Goal: Check status: Check status

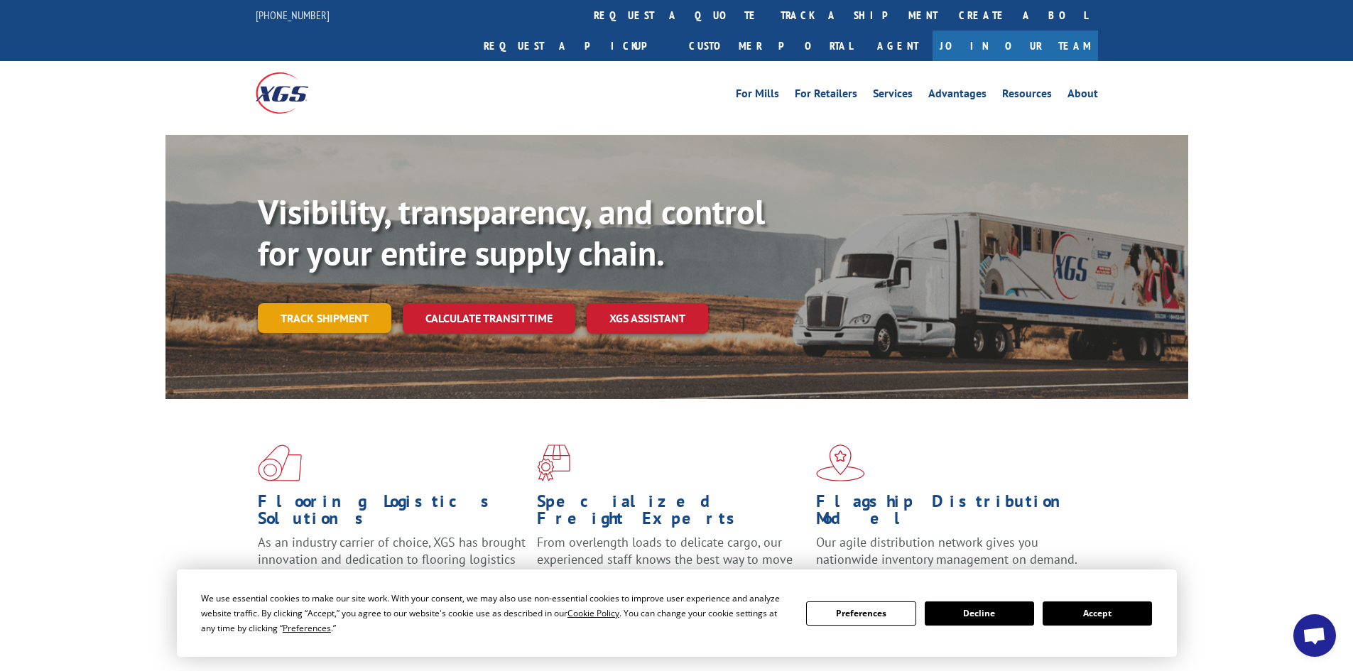
click at [339, 303] on link "Track shipment" at bounding box center [325, 318] width 134 height 30
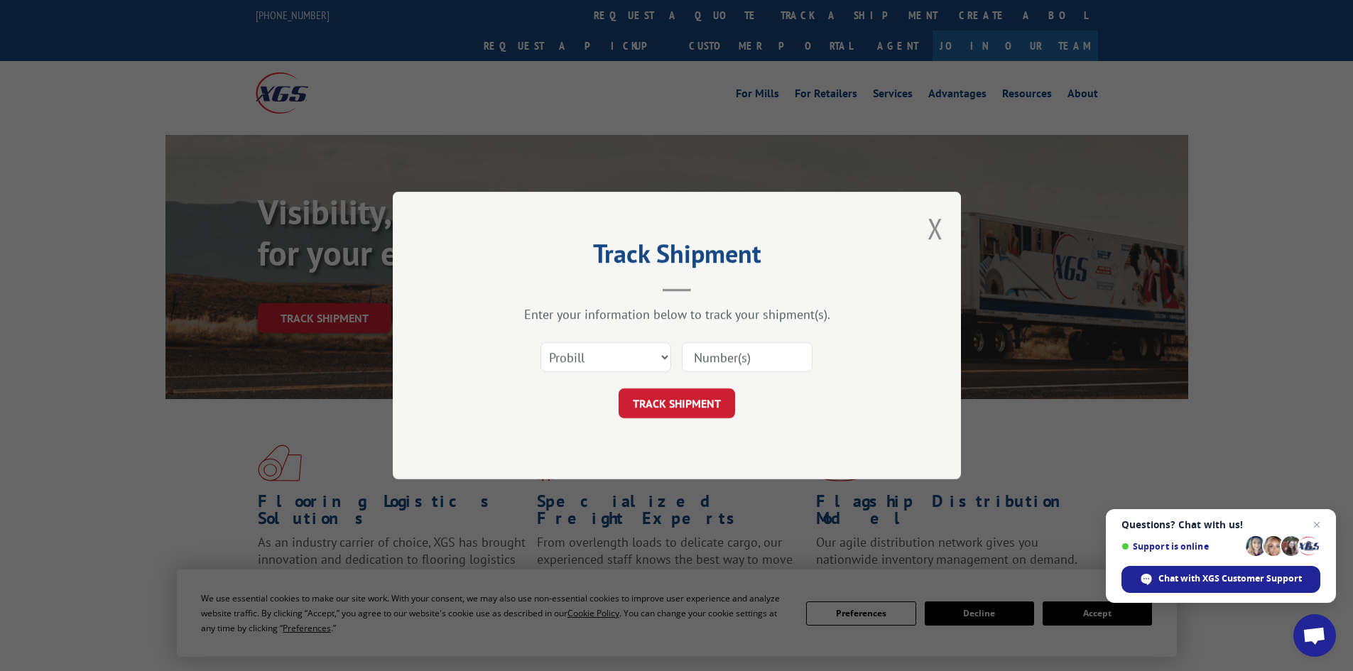
click at [718, 356] on input at bounding box center [747, 357] width 131 height 30
type input "15339954"
click button "TRACK SHIPMENT" at bounding box center [677, 403] width 116 height 30
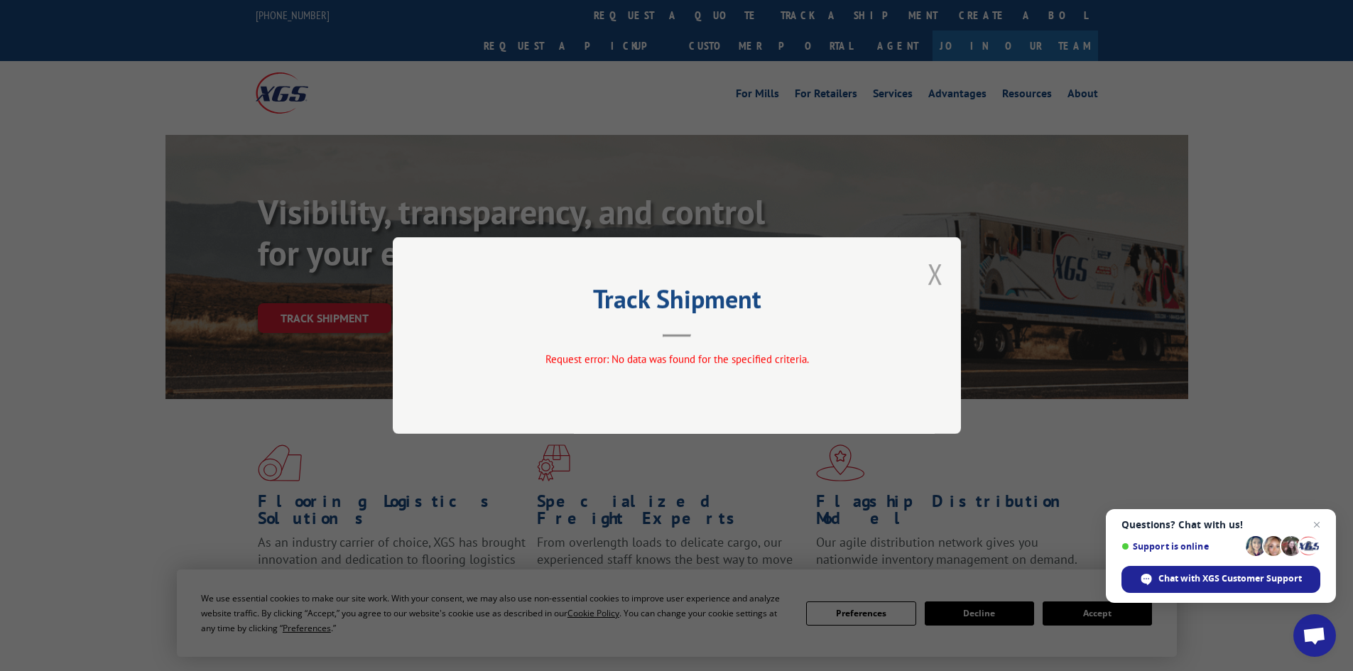
click at [933, 277] on button "Close modal" at bounding box center [936, 274] width 16 height 38
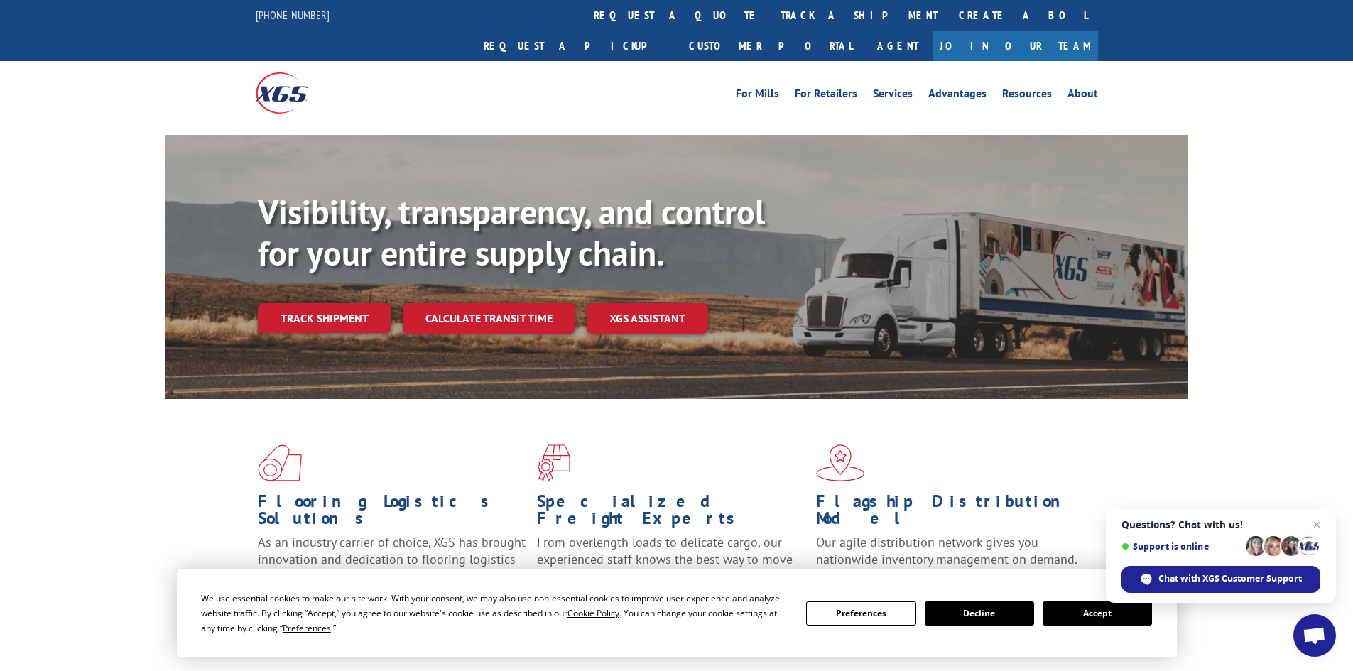
click at [770, 18] on link "track a shipment" at bounding box center [859, 15] width 178 height 31
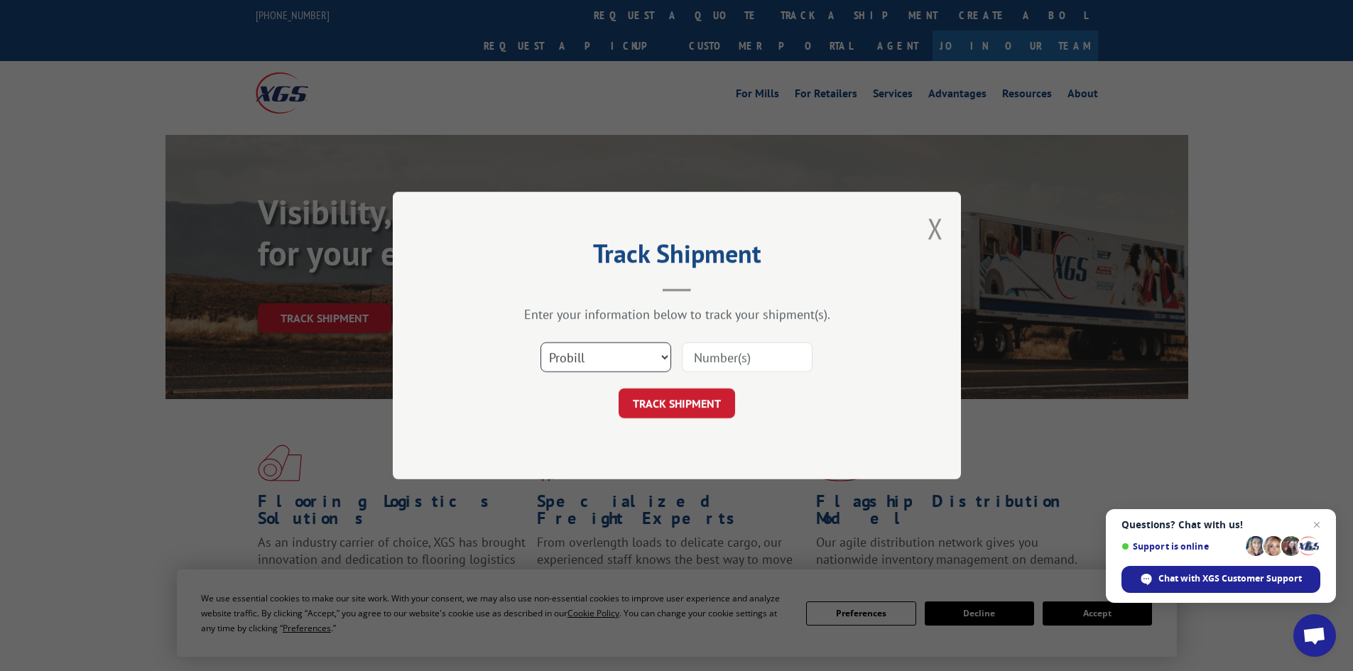
click at [634, 359] on select "Select category... Probill BOL PO" at bounding box center [605, 357] width 131 height 30
select select "bol"
click at [540, 342] on select "Select category... Probill BOL PO" at bounding box center [605, 357] width 131 height 30
click at [714, 355] on input at bounding box center [747, 357] width 131 height 30
type input "15339954"
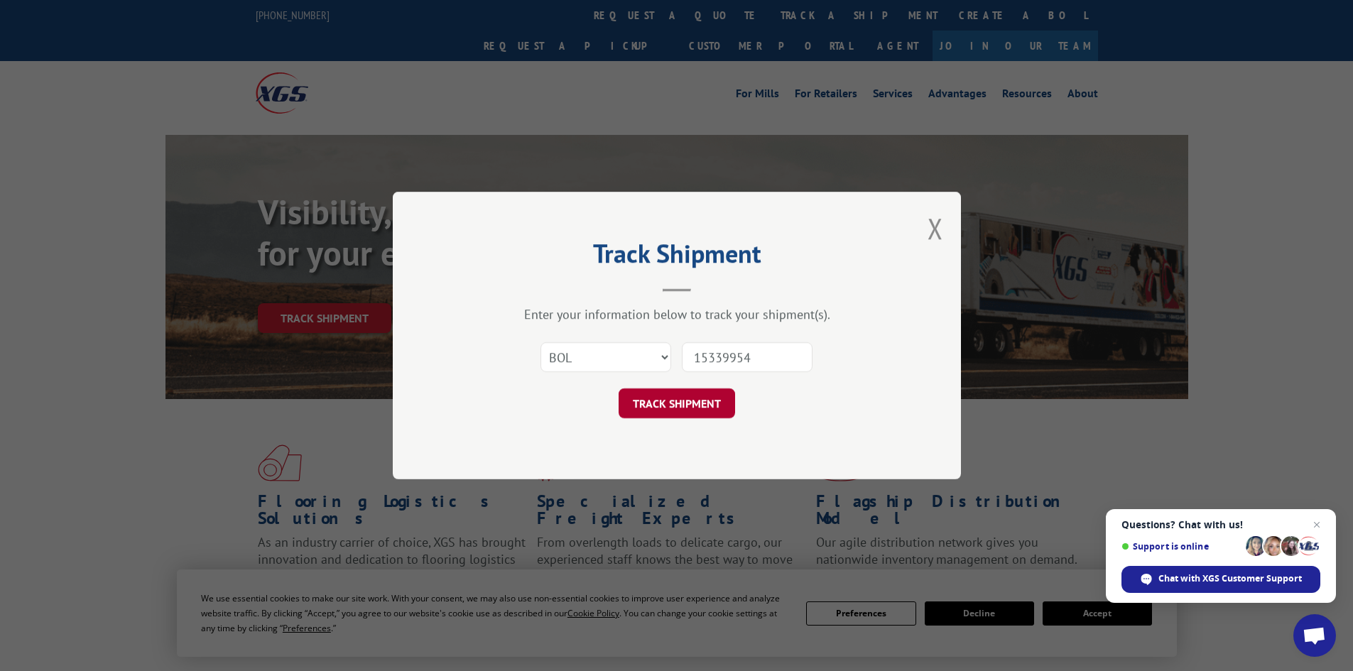
click at [692, 402] on button "TRACK SHIPMENT" at bounding box center [677, 403] width 116 height 30
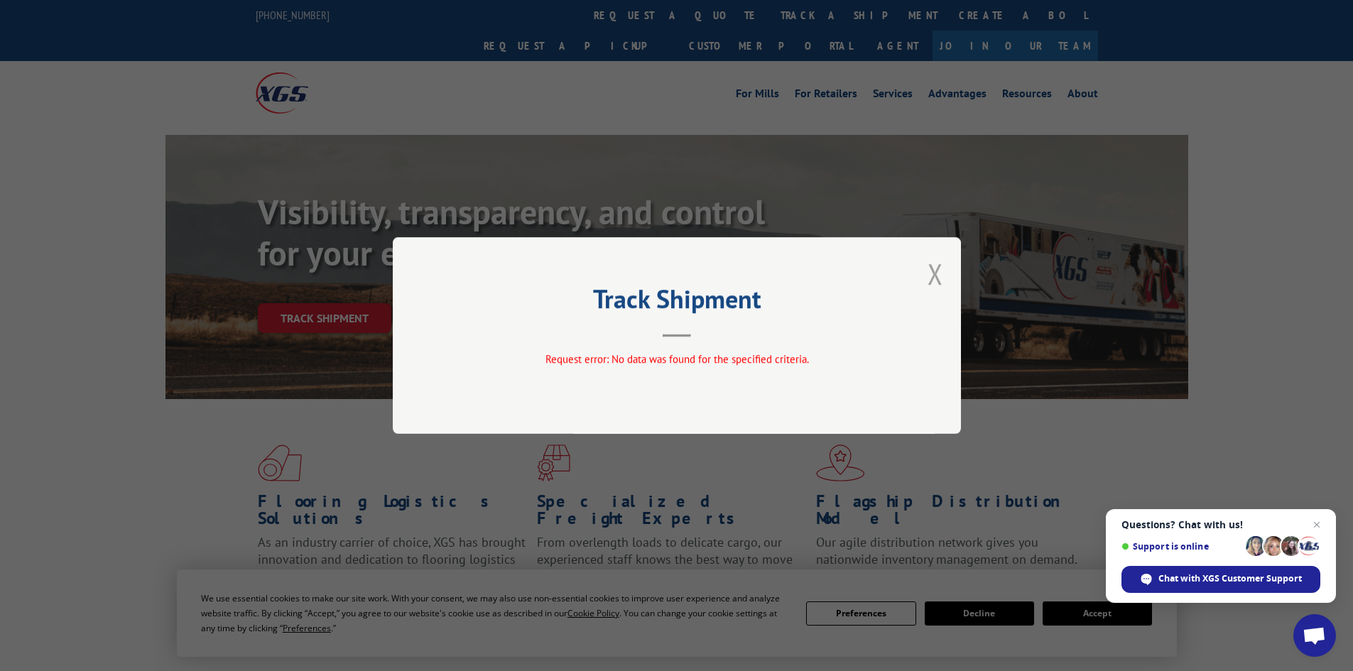
click at [937, 274] on button "Close modal" at bounding box center [936, 274] width 16 height 38
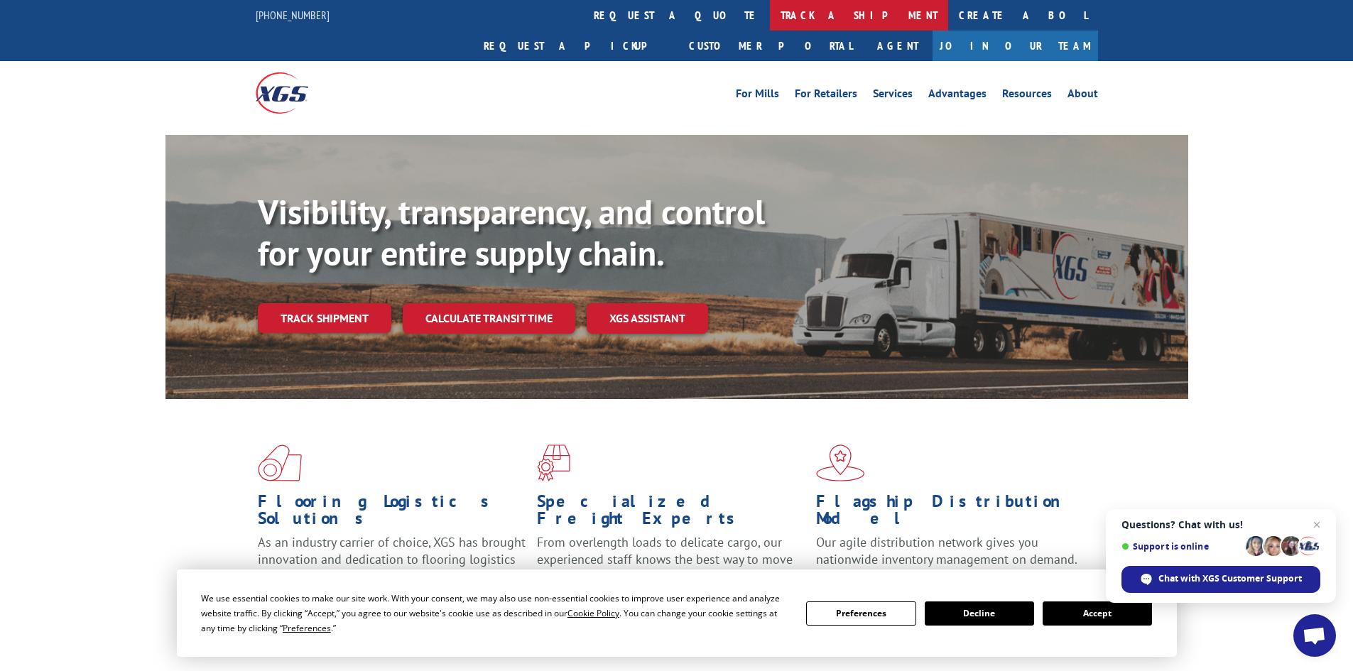
click at [770, 17] on link "track a shipment" at bounding box center [859, 15] width 178 height 31
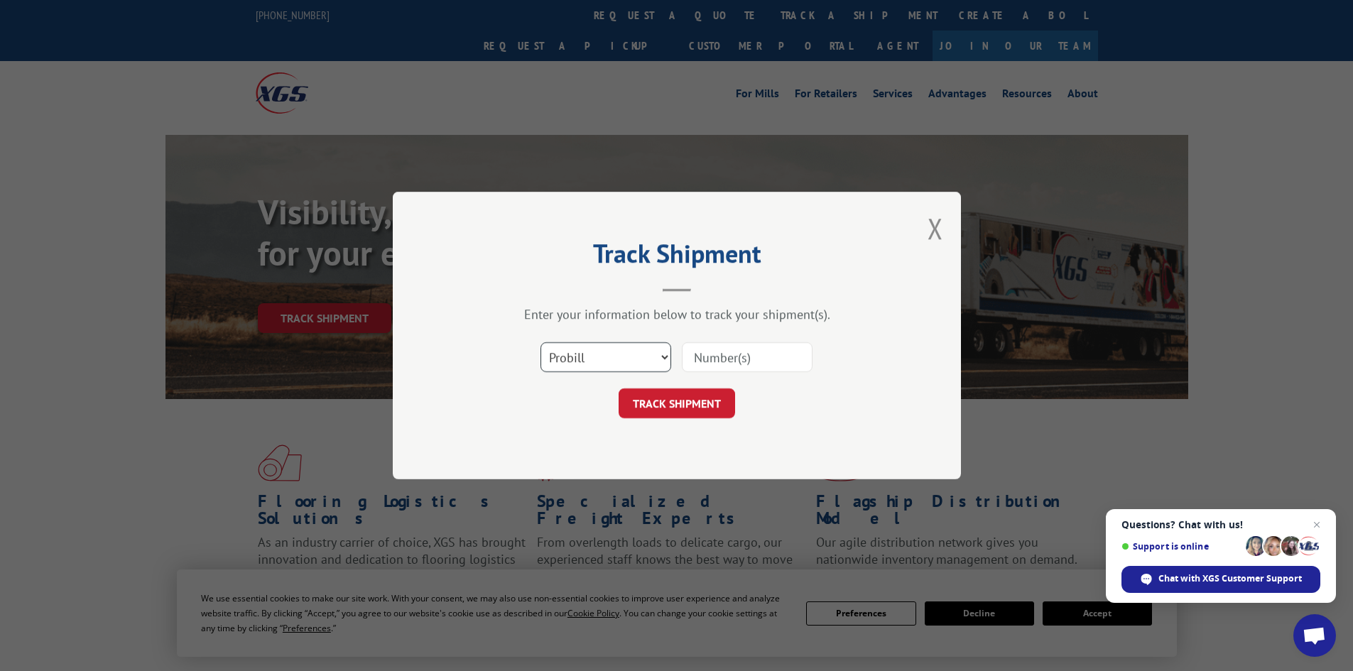
click at [606, 359] on select "Select category... Probill BOL PO" at bounding box center [605, 357] width 131 height 30
select select "po"
click at [540, 342] on select "Select category... Probill BOL PO" at bounding box center [605, 357] width 131 height 30
click at [718, 358] on input at bounding box center [747, 357] width 131 height 30
type input "08532537"
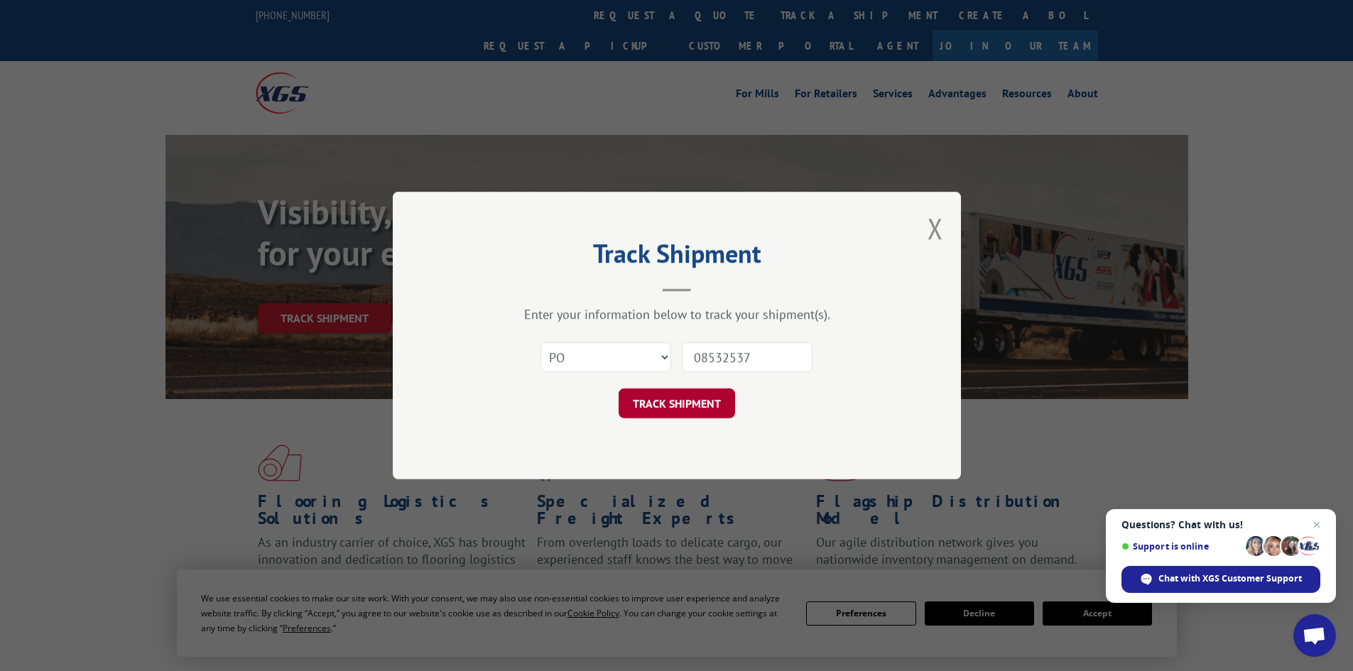
click at [681, 391] on button "TRACK SHIPMENT" at bounding box center [677, 403] width 116 height 30
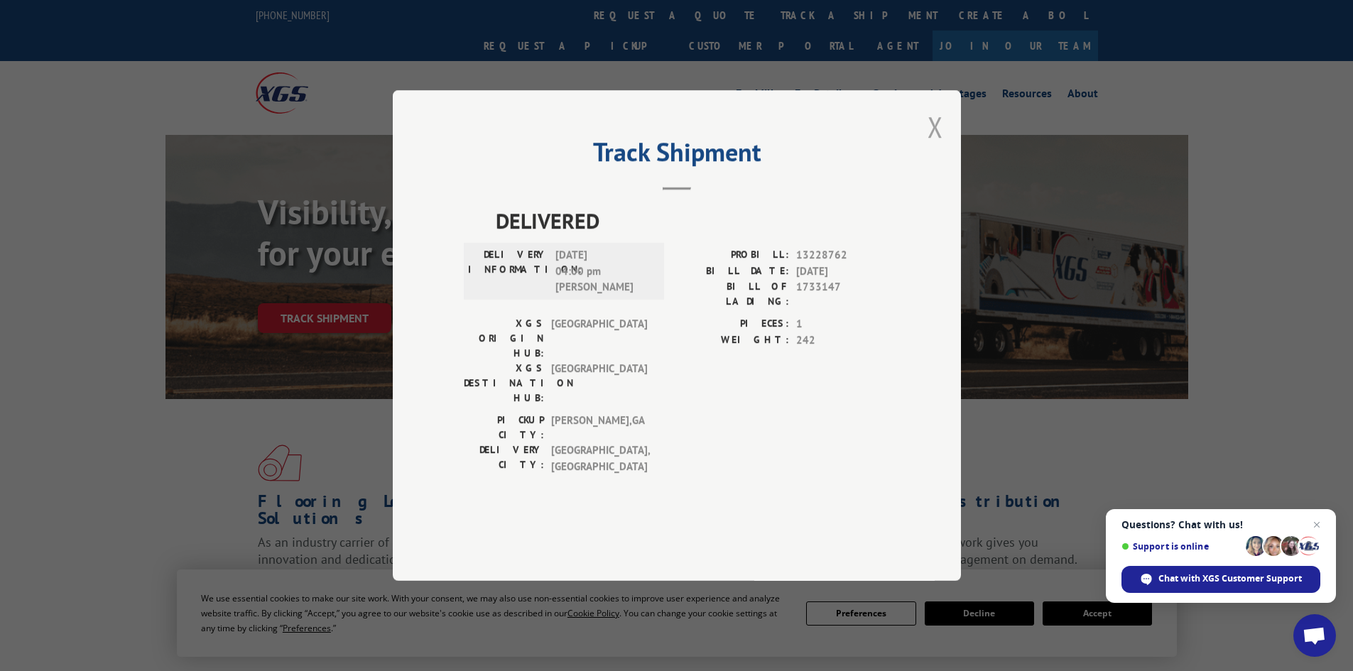
click at [935, 146] on button "Close modal" at bounding box center [936, 127] width 16 height 38
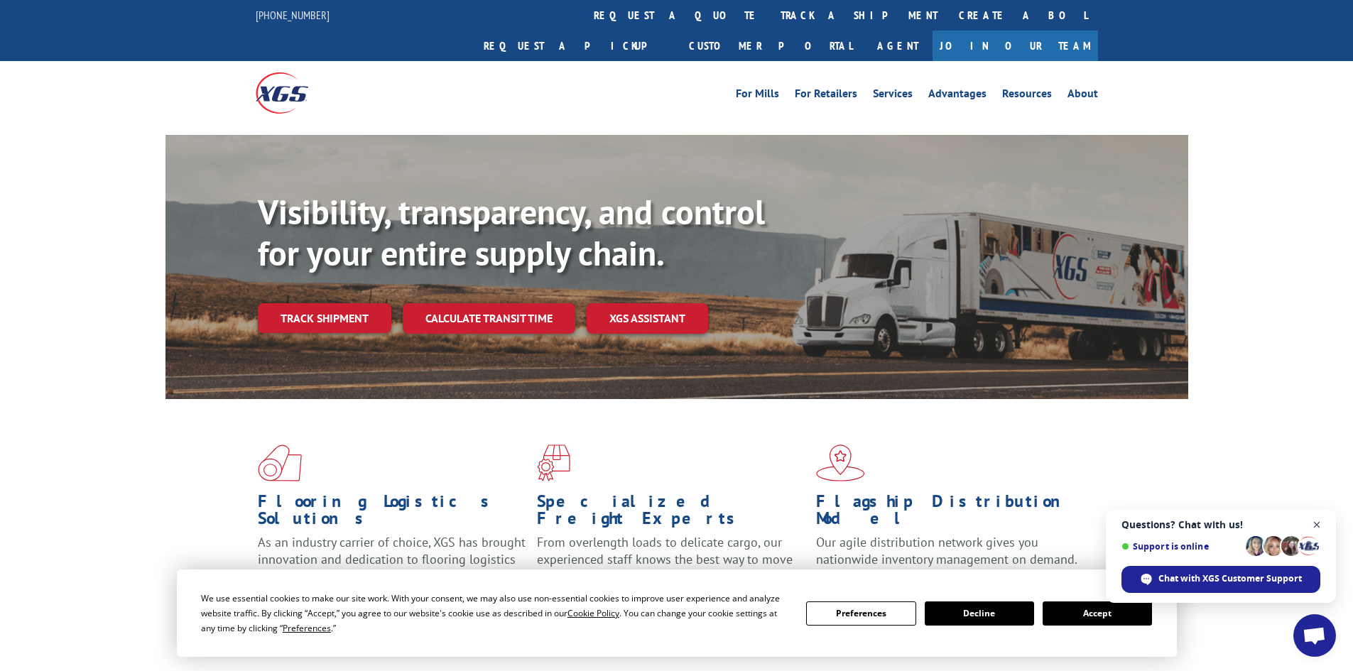
click at [1315, 523] on span "Close chat" at bounding box center [1317, 525] width 18 height 18
